Goal: Check status: Check status

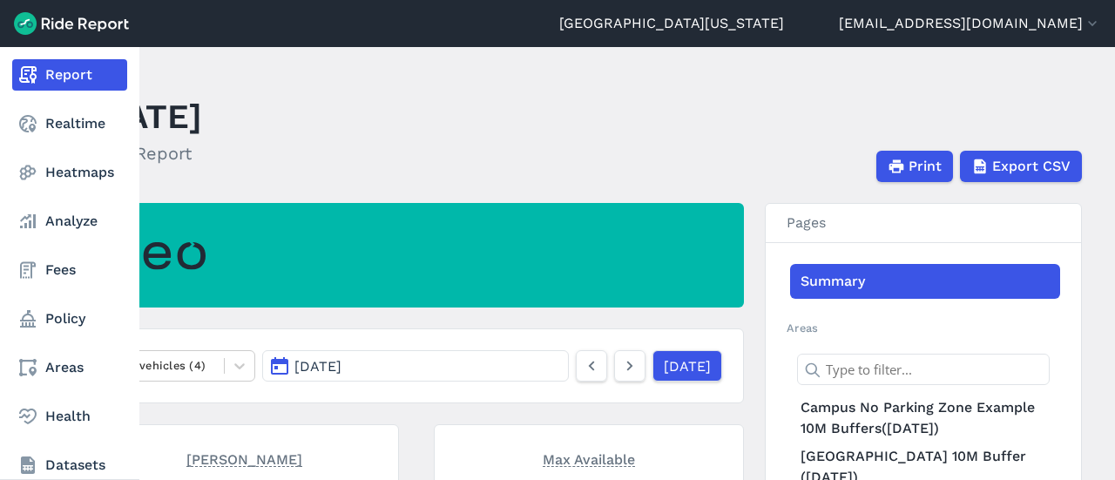
click at [26, 85] on icon at bounding box center [27, 74] width 21 height 21
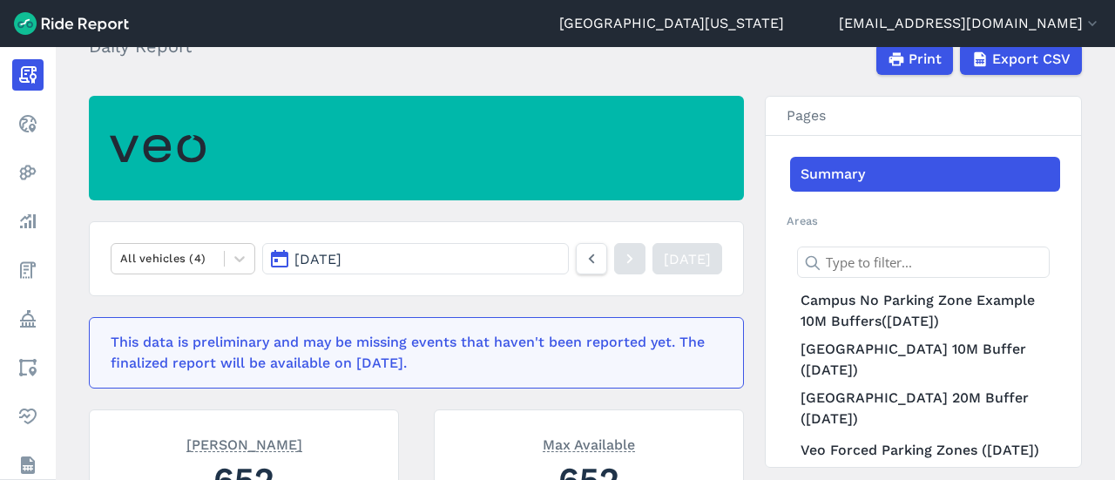
scroll to position [126, 0]
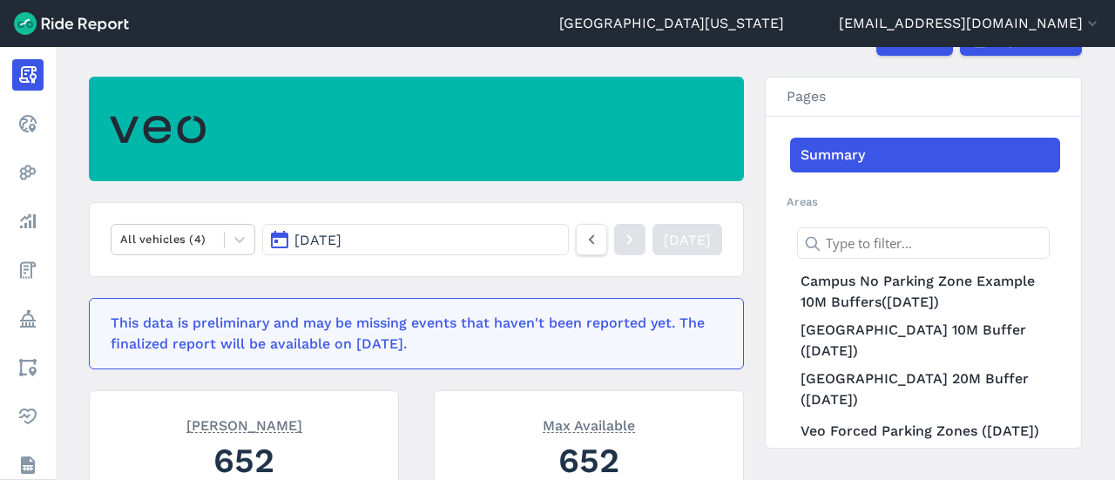
click at [342, 240] on span "[DATE]" at bounding box center [318, 240] width 47 height 17
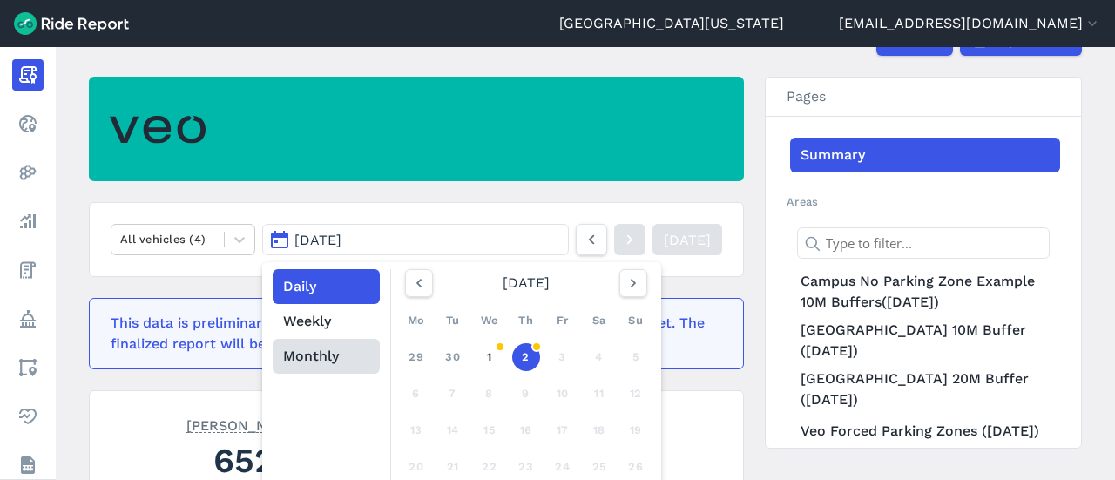
click at [317, 361] on button "Monthly" at bounding box center [326, 356] width 107 height 35
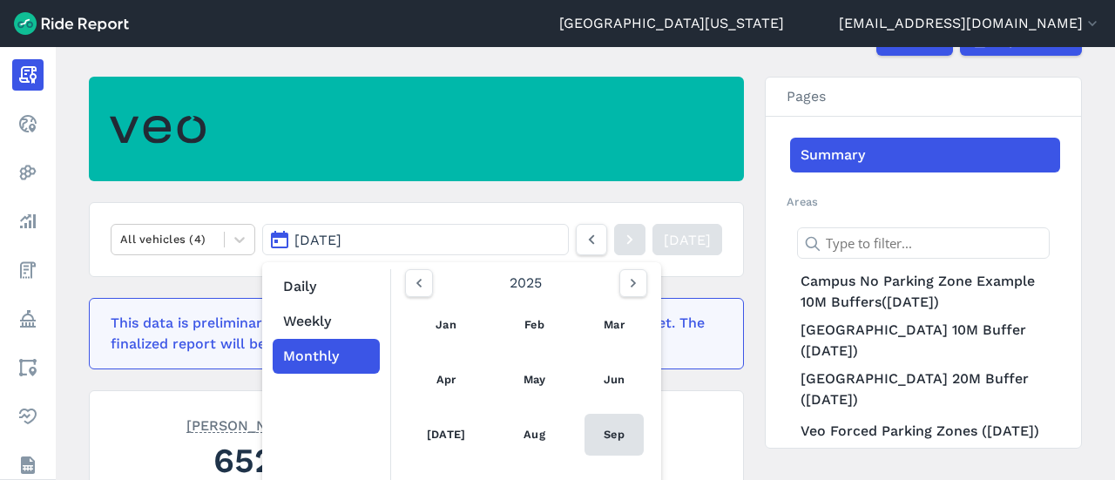
click at [627, 426] on link "Sep" at bounding box center [614, 435] width 59 height 42
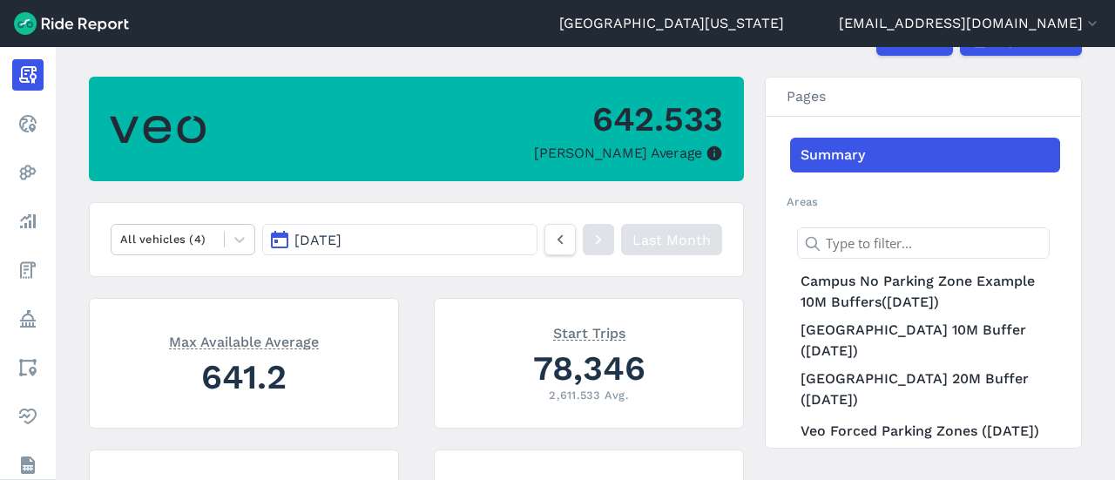
scroll to position [192, 0]
